Goal: Task Accomplishment & Management: Use online tool/utility

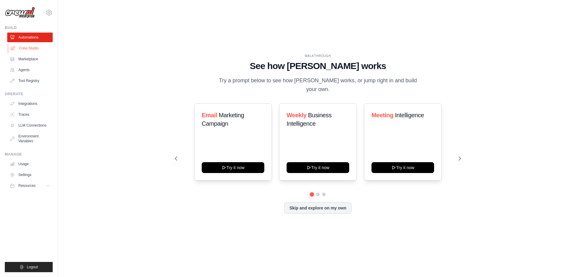
click at [23, 48] on link "Crew Studio" at bounding box center [30, 48] width 45 height 10
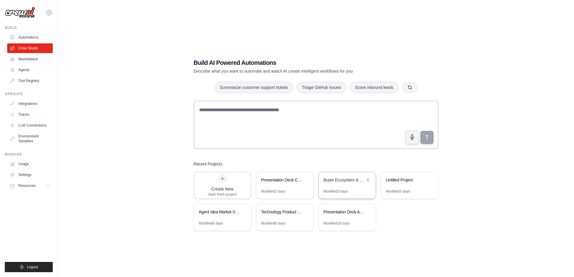
click at [362, 189] on div "Modified 3 days" at bounding box center [347, 194] width 57 height 10
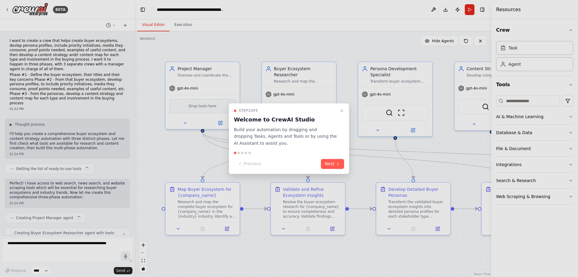
scroll to position [280, 0]
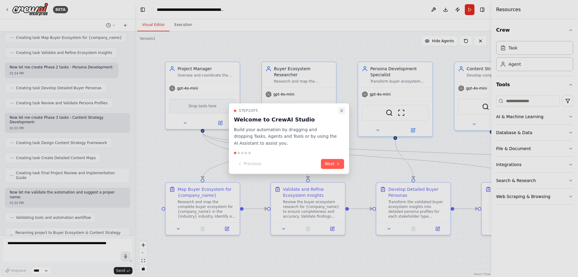
click at [343, 111] on icon "Close walkthrough" at bounding box center [342, 110] width 5 height 5
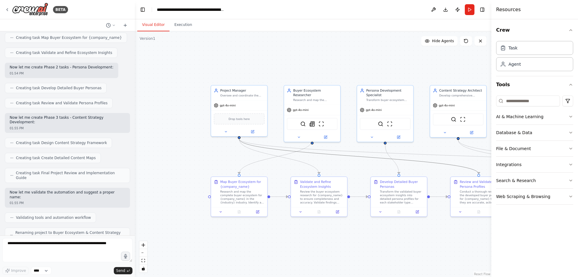
drag, startPoint x: 362, startPoint y: 159, endPoint x: 273, endPoint y: 162, distance: 89.2
click at [273, 162] on div ".deletable-edge-delete-btn { width: 20px; height: 20px; border: 0px solid #ffff…" at bounding box center [313, 154] width 357 height 246
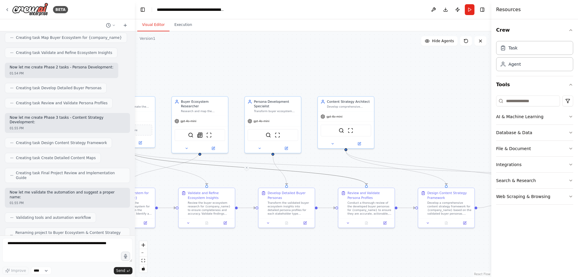
drag, startPoint x: 332, startPoint y: 56, endPoint x: 220, endPoint y: 67, distance: 112.9
click at [220, 67] on div ".deletable-edge-delete-btn { width: 20px; height: 20px; border: 0px solid #ffff…" at bounding box center [313, 154] width 357 height 246
click at [449, 8] on button "Download" at bounding box center [446, 9] width 10 height 11
